Goal: Transaction & Acquisition: Purchase product/service

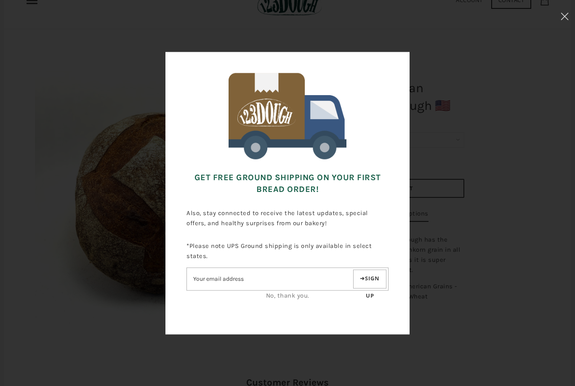
click at [537, 318] on div at bounding box center [287, 193] width 575 height 386
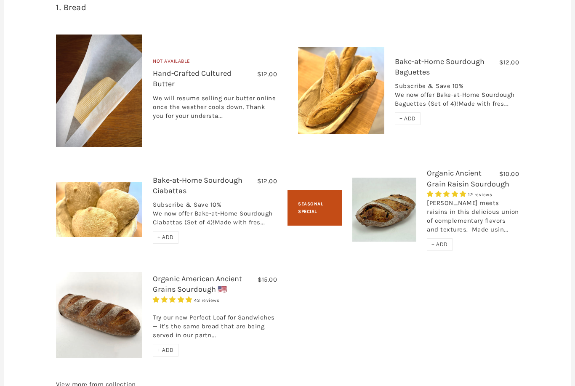
scroll to position [1045, 0]
click at [227, 277] on link "Organic American Ancient Grains Sourdough 🇺🇸" at bounding box center [197, 284] width 89 height 20
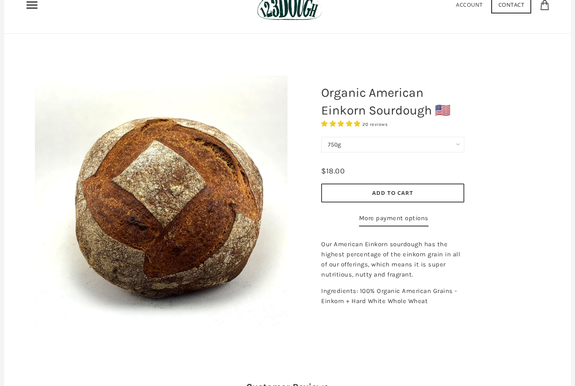
scroll to position [0, 0]
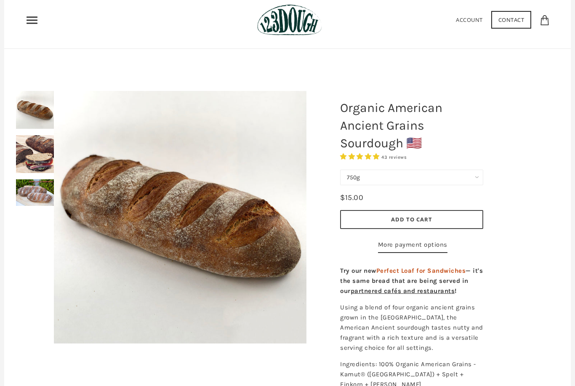
scroll to position [30, 0]
click at [32, 145] on img at bounding box center [35, 155] width 38 height 38
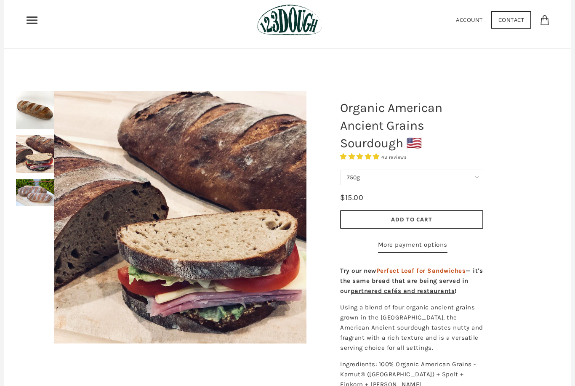
click at [30, 117] on img at bounding box center [35, 110] width 38 height 38
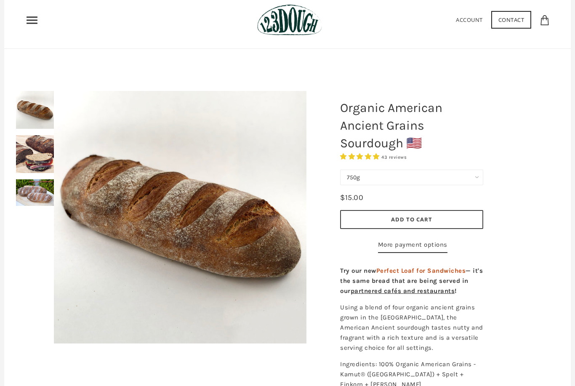
click at [32, 155] on img at bounding box center [35, 154] width 38 height 38
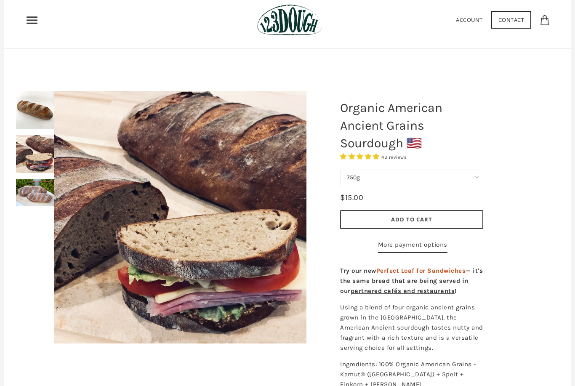
click at [32, 194] on img at bounding box center [35, 192] width 38 height 27
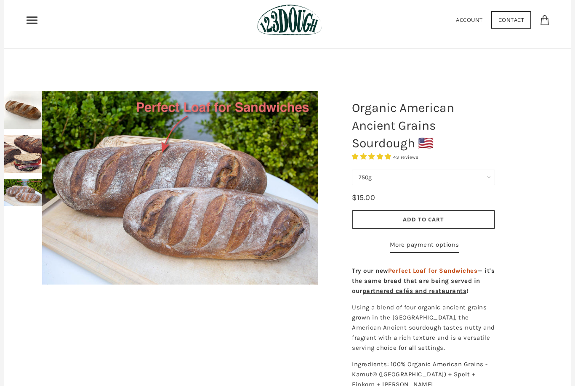
click at [435, 216] on span "Add to Cart" at bounding box center [423, 219] width 41 height 8
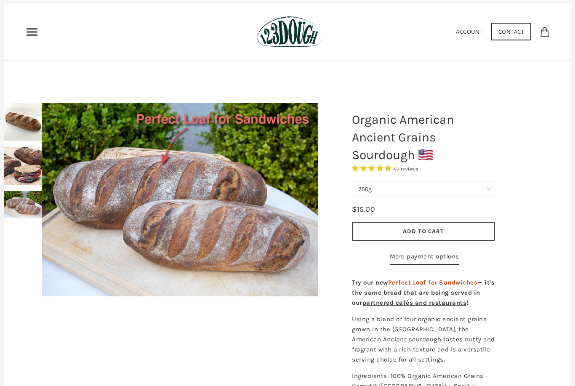
scroll to position [0, 0]
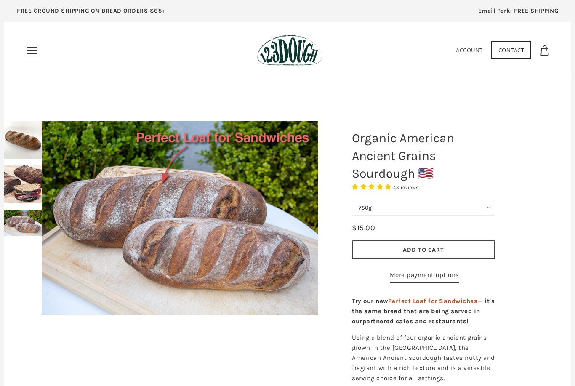
click at [21, 186] on img at bounding box center [23, 184] width 38 height 38
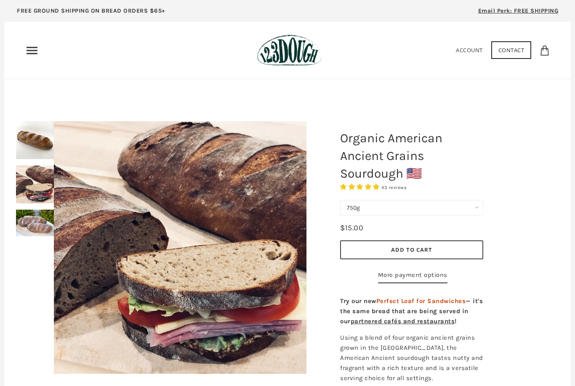
click at [32, 226] on img at bounding box center [35, 223] width 38 height 27
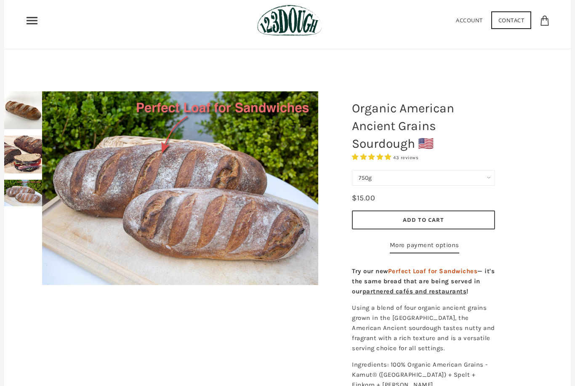
scroll to position [37, 0]
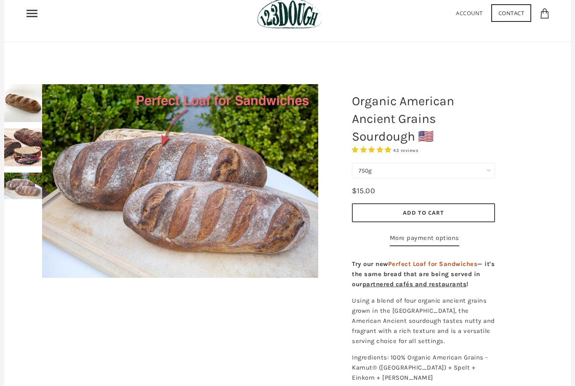
click at [431, 212] on span "Add to Cart" at bounding box center [423, 213] width 41 height 8
